Goal: Task Accomplishment & Management: Complete application form

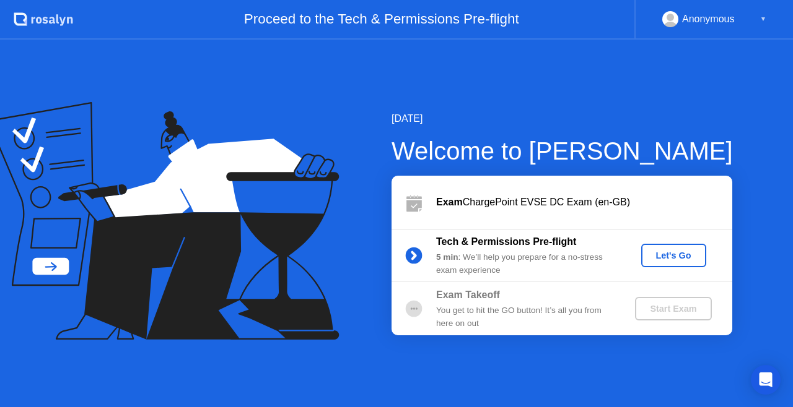
click at [667, 261] on div "Let's Go" at bounding box center [673, 256] width 55 height 10
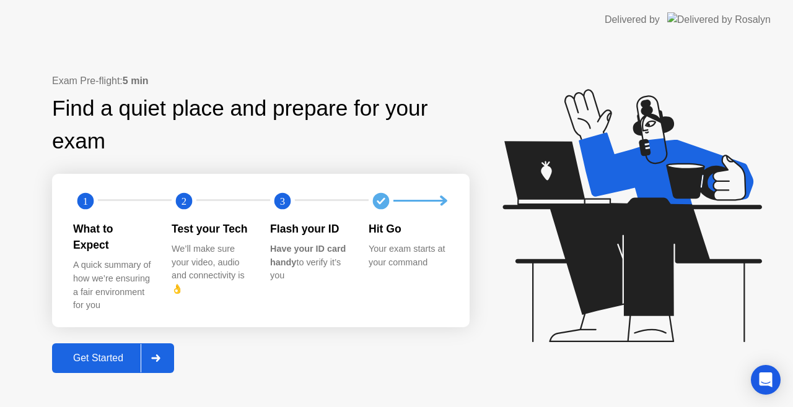
click at [120, 354] on div "Get Started" at bounding box center [98, 358] width 85 height 11
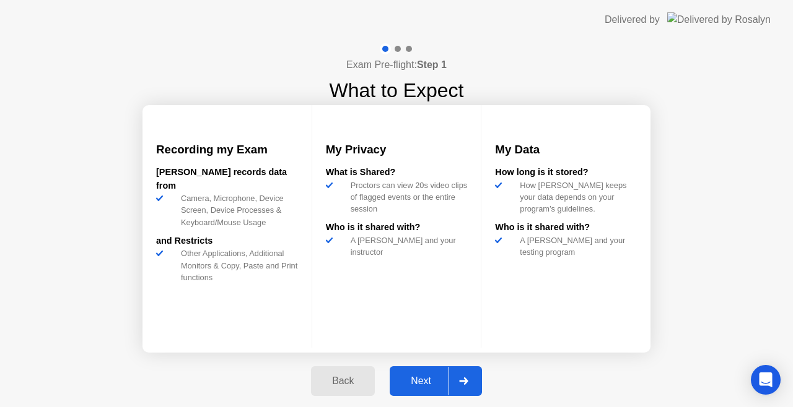
click at [441, 387] on div "Next" at bounding box center [420, 381] width 55 height 11
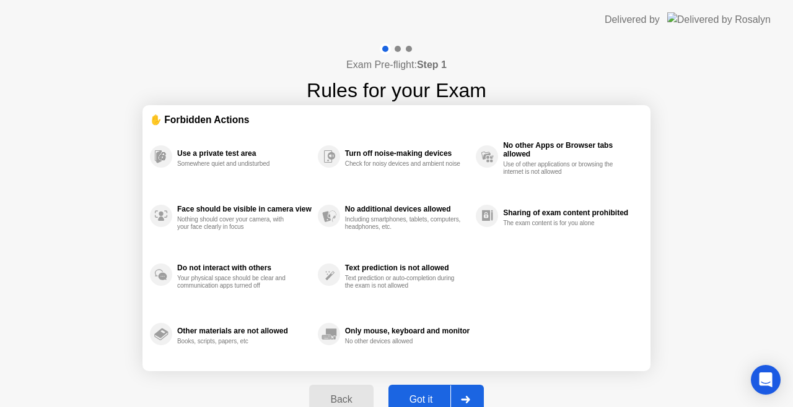
click at [441, 387] on button "Got it" at bounding box center [435, 400] width 95 height 30
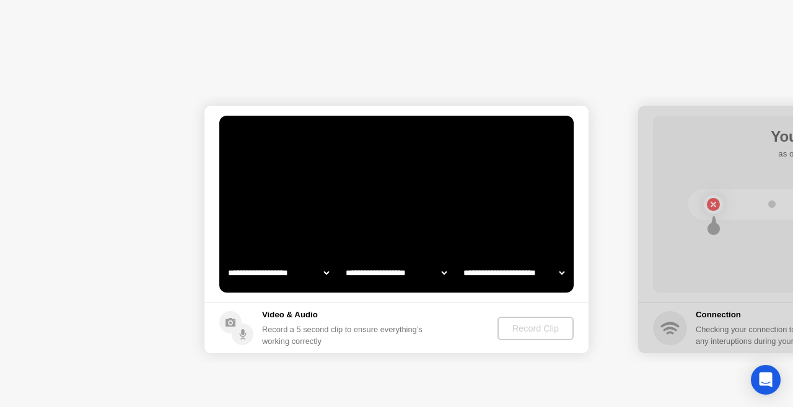
select select "**********"
select select "*******"
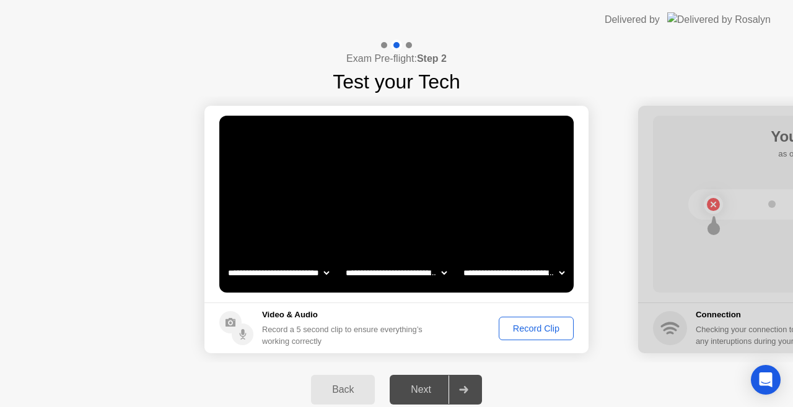
drag, startPoint x: 441, startPoint y: 387, endPoint x: 529, endPoint y: 381, distance: 88.8
click at [529, 381] on div "Back Next" at bounding box center [396, 390] width 793 height 54
click at [543, 329] on div "Record Clip" at bounding box center [536, 329] width 66 height 10
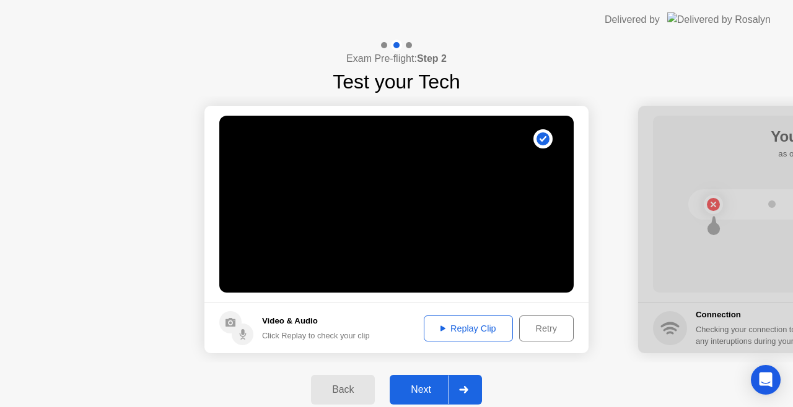
click at [524, 331] on div "Retry" at bounding box center [546, 329] width 46 height 10
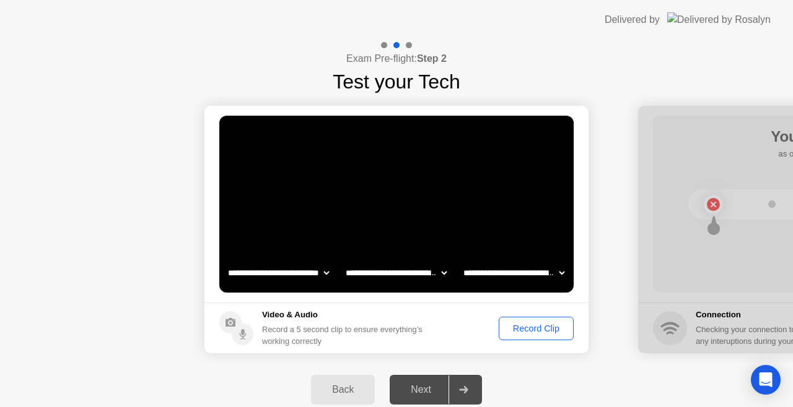
click at [550, 324] on div "Record Clip" at bounding box center [536, 329] width 66 height 10
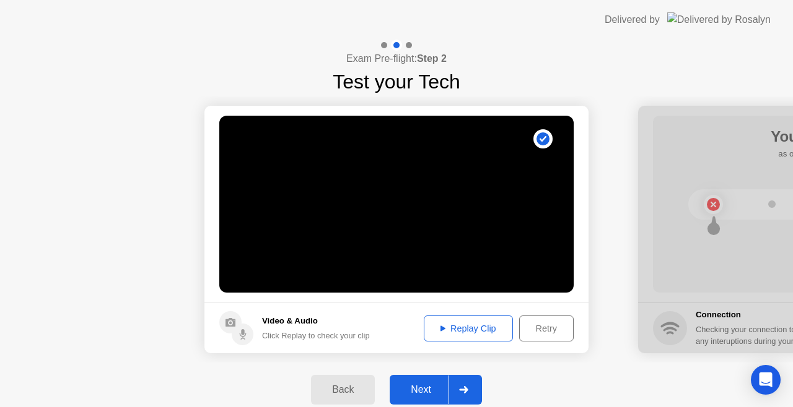
click at [466, 399] on div at bounding box center [463, 390] width 30 height 28
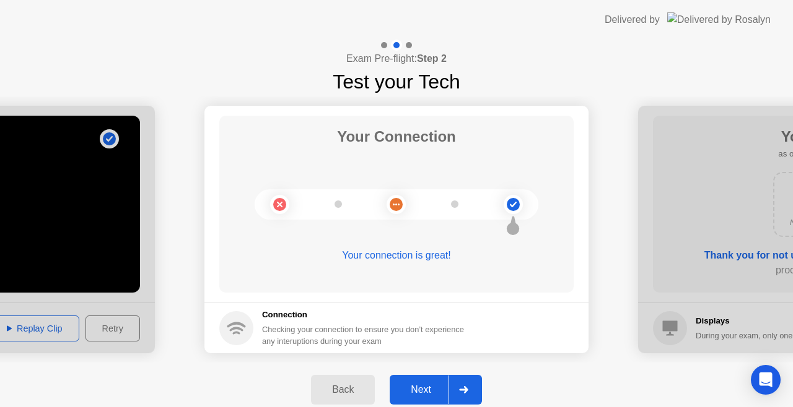
click at [466, 399] on div at bounding box center [463, 390] width 30 height 28
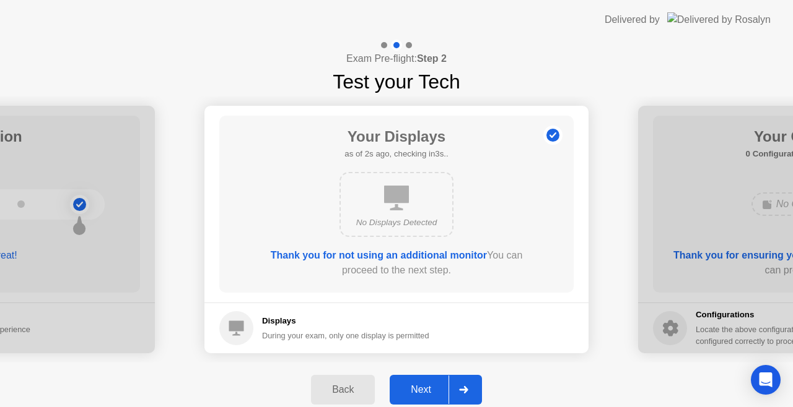
click at [441, 396] on div "Next" at bounding box center [420, 390] width 55 height 11
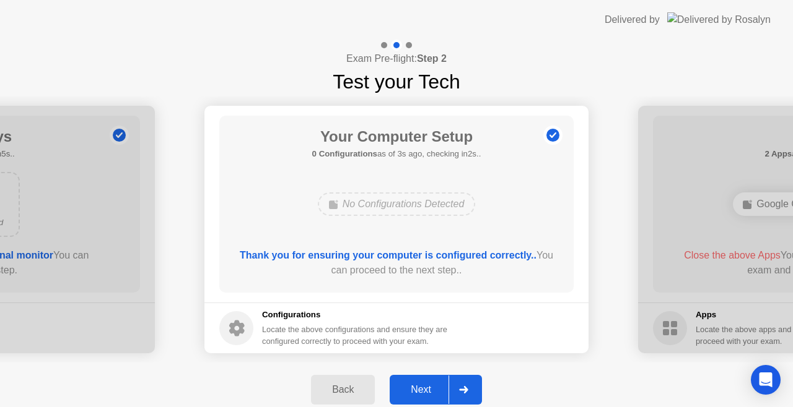
click at [441, 396] on div "Next" at bounding box center [420, 390] width 55 height 11
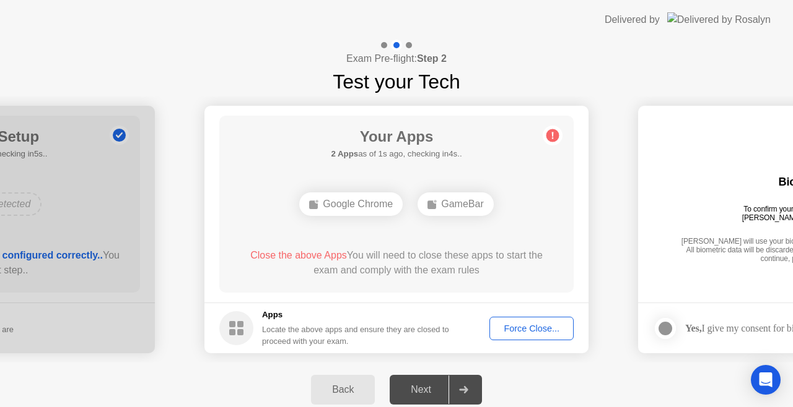
click at [531, 327] on div "Force Close..." at bounding box center [532, 329] width 76 height 10
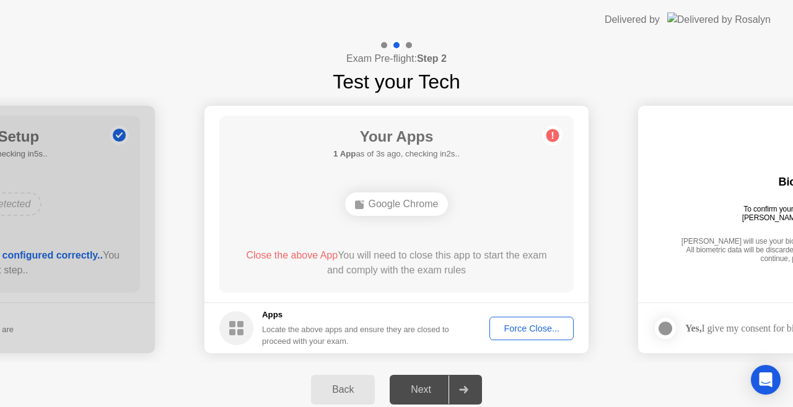
click at [547, 333] on div "Force Close..." at bounding box center [532, 329] width 76 height 10
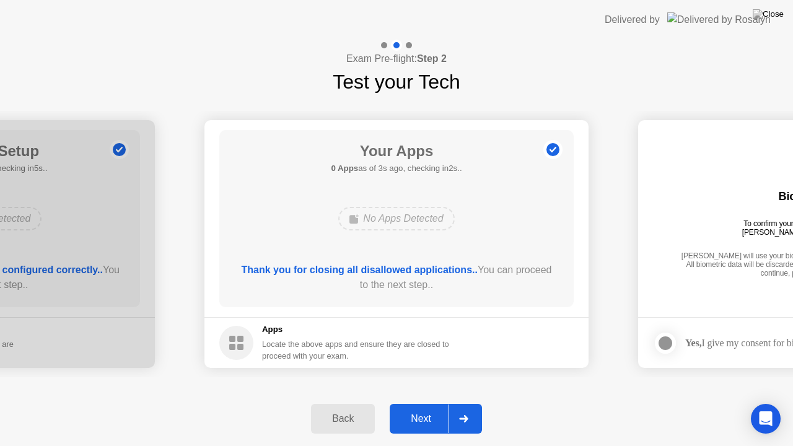
click at [442, 406] on button "Next" at bounding box center [435, 419] width 92 height 30
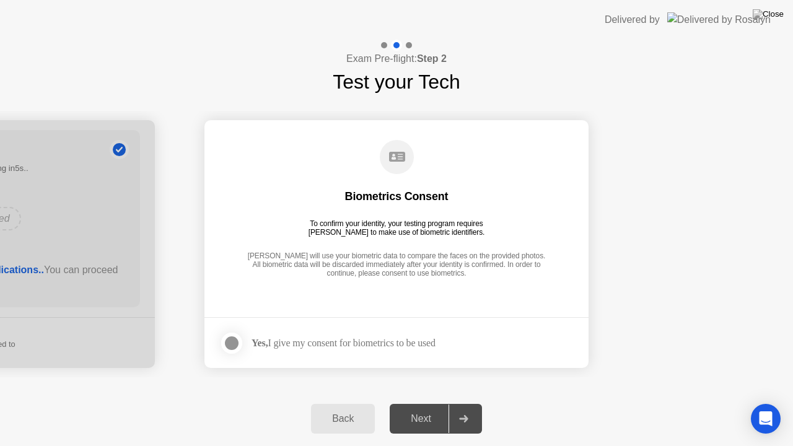
click at [395, 342] on div "Yes, I give my consent for biometrics to be used" at bounding box center [343, 343] width 184 height 12
click at [239, 344] on div at bounding box center [231, 343] width 15 height 15
click at [469, 407] on div at bounding box center [463, 418] width 30 height 28
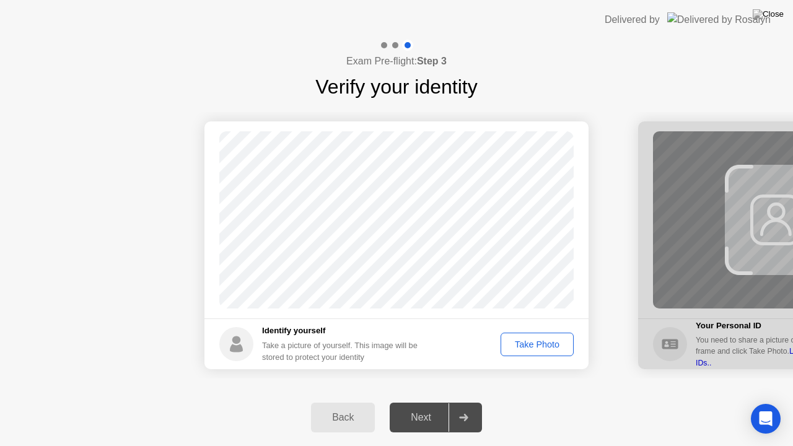
click at [525, 349] on div "Take Photo" at bounding box center [537, 344] width 64 height 10
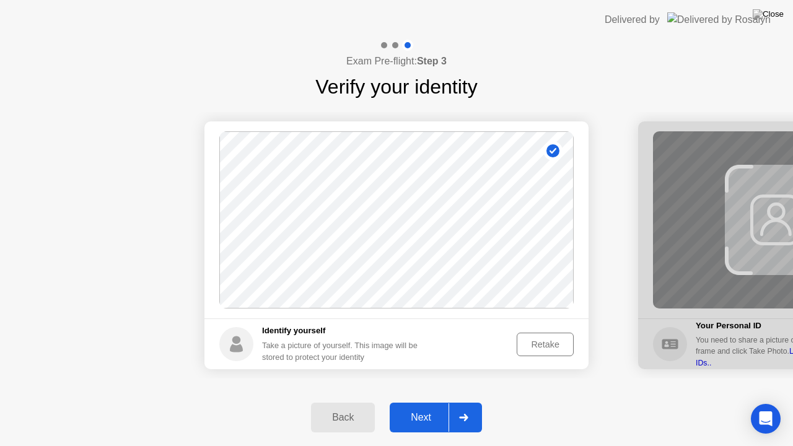
click at [453, 407] on div at bounding box center [463, 417] width 30 height 28
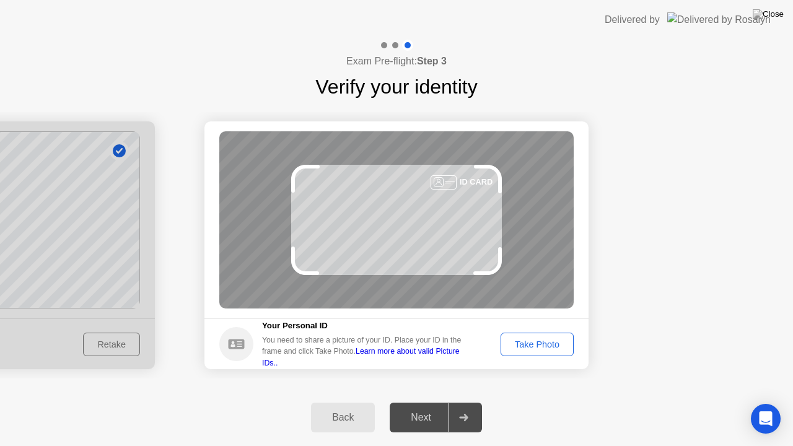
click at [555, 344] on div "Take Photo" at bounding box center [537, 344] width 64 height 10
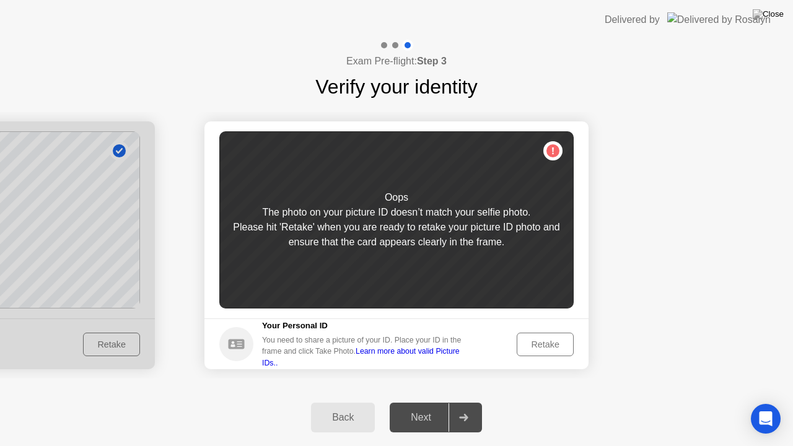
click at [555, 344] on div "Retake" at bounding box center [545, 344] width 48 height 10
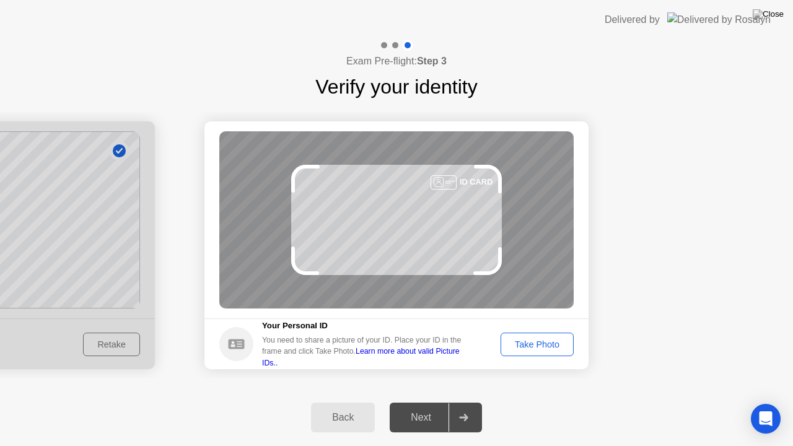
click at [555, 344] on div "Take Photo" at bounding box center [537, 344] width 64 height 10
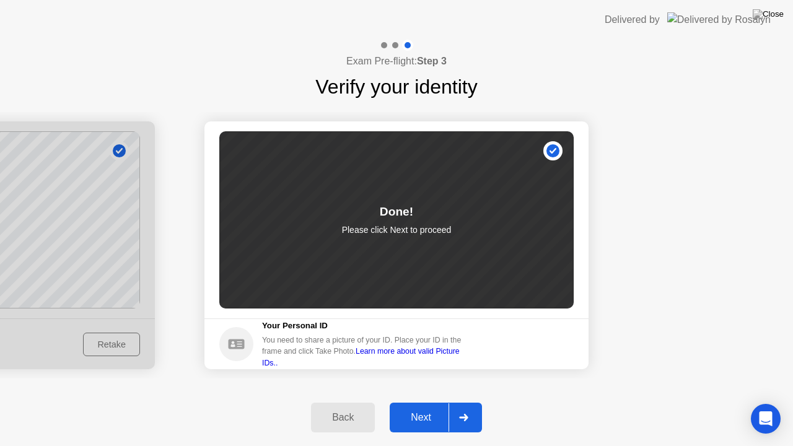
click at [459, 407] on icon at bounding box center [463, 417] width 9 height 7
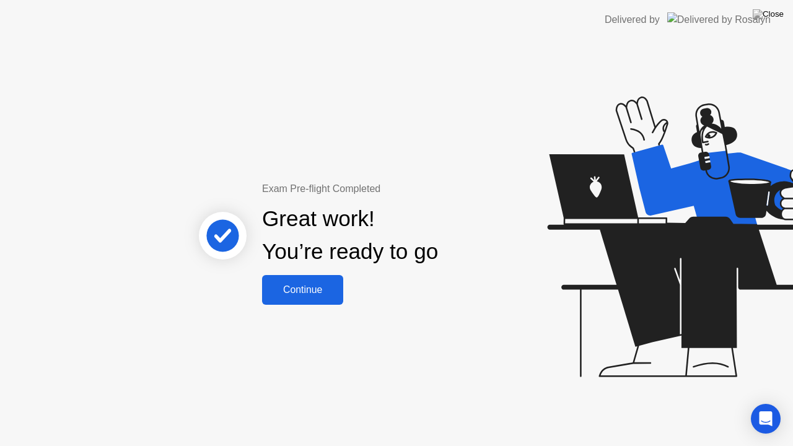
click at [307, 295] on div "Continue" at bounding box center [303, 289] width 74 height 11
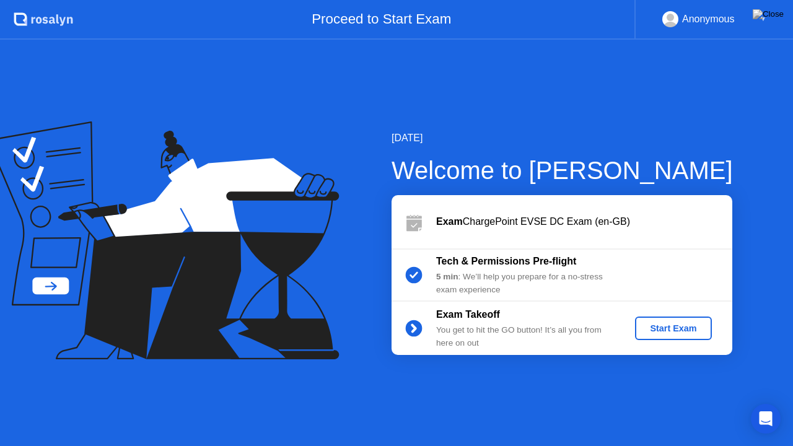
click at [684, 326] on div "Start Exam" at bounding box center [673, 328] width 66 height 10
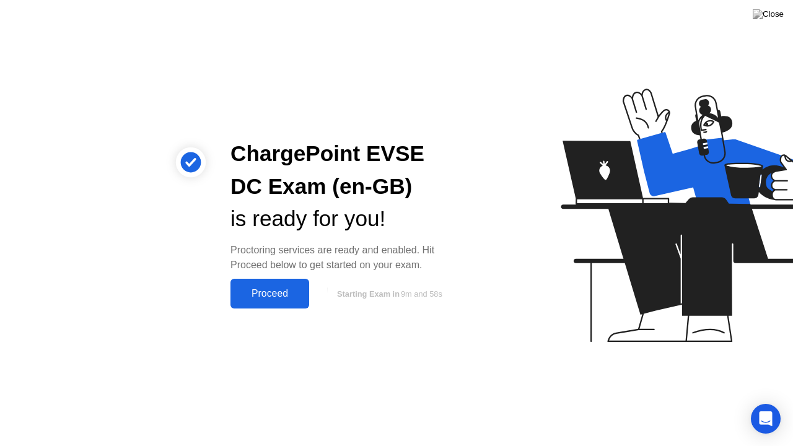
click at [266, 284] on button "Proceed" at bounding box center [269, 294] width 79 height 30
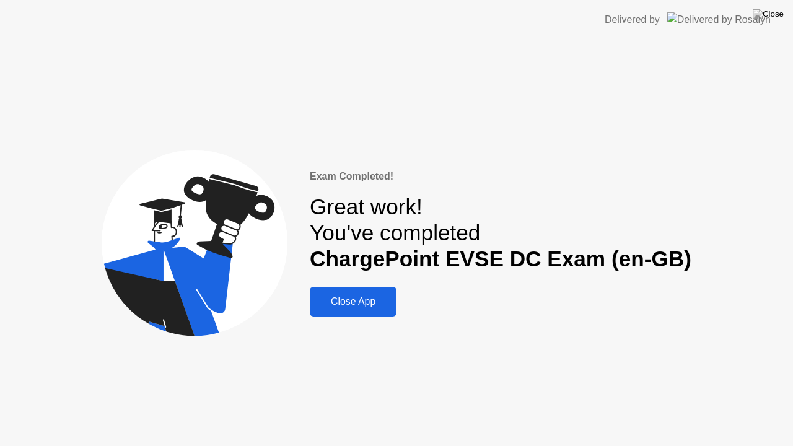
click at [393, 302] on div "Close App" at bounding box center [352, 301] width 79 height 11
